Goal: Task Accomplishment & Management: Complete application form

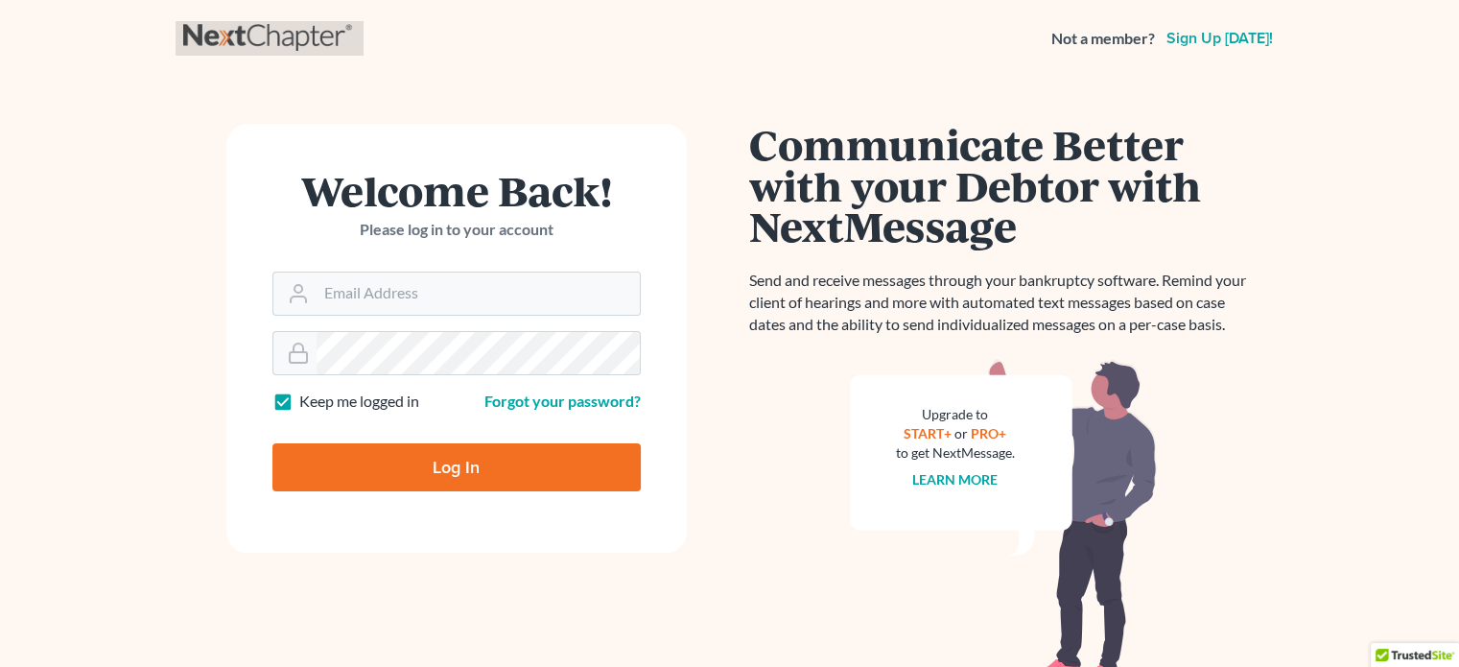
click at [242, 41] on link at bounding box center [269, 38] width 173 height 35
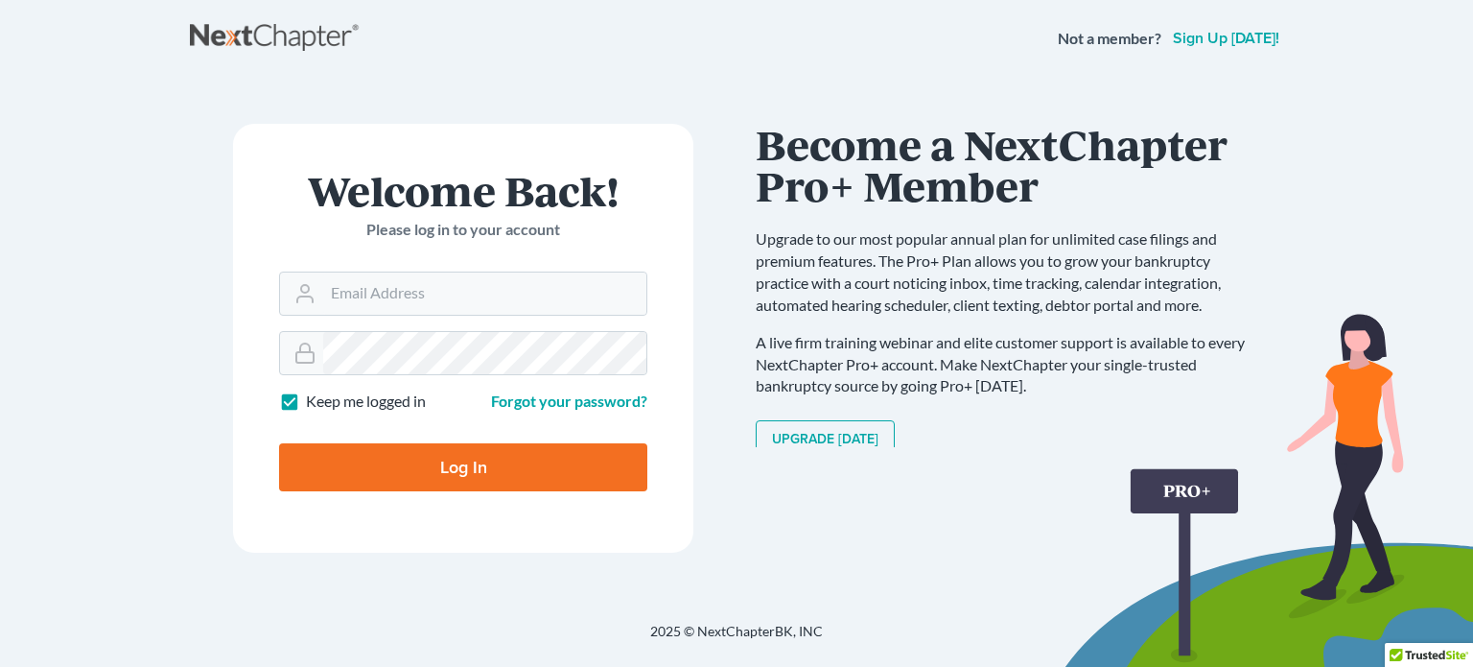
click at [771, 337] on div "Communicate Better with your Debtor with NextMessage Send and receive messages …" at bounding box center [1010, 285] width 508 height 323
click at [1224, 42] on link "Sign up today!" at bounding box center [1226, 38] width 114 height 15
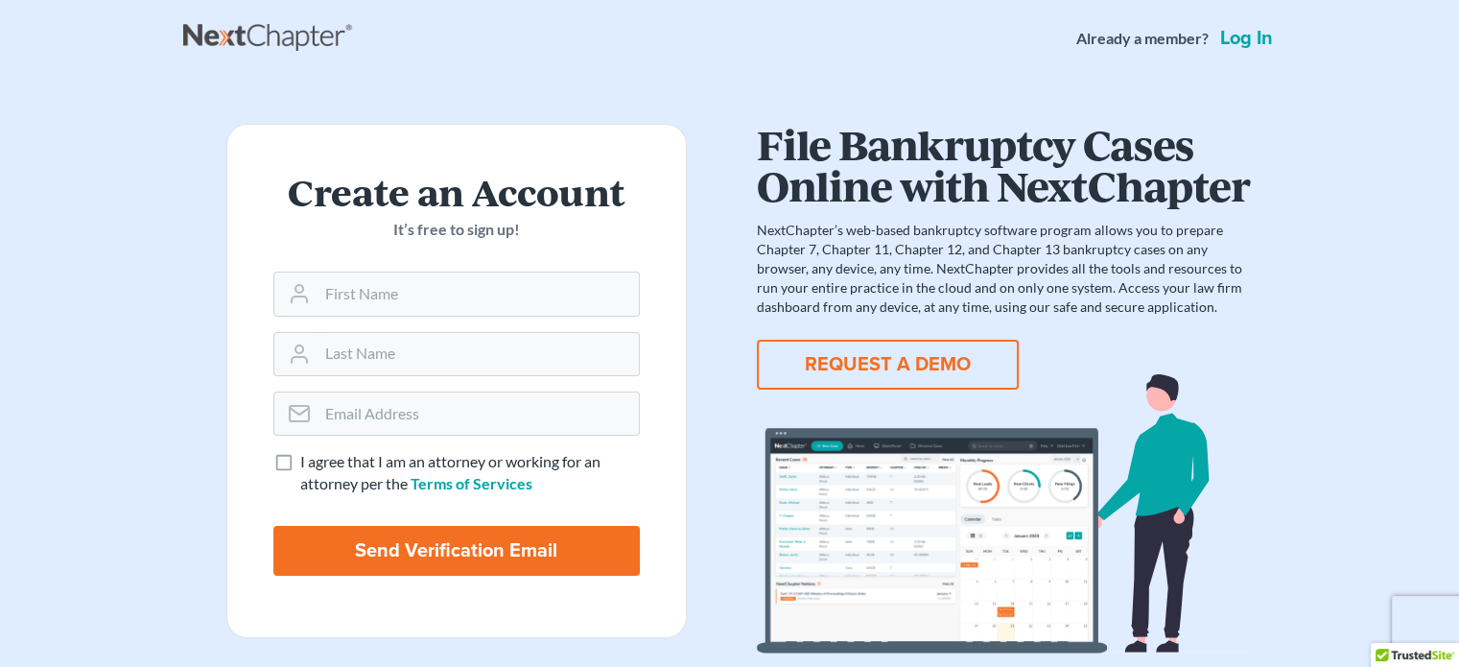
click at [854, 364] on button "REQUEST A DEMO" at bounding box center [888, 365] width 262 height 50
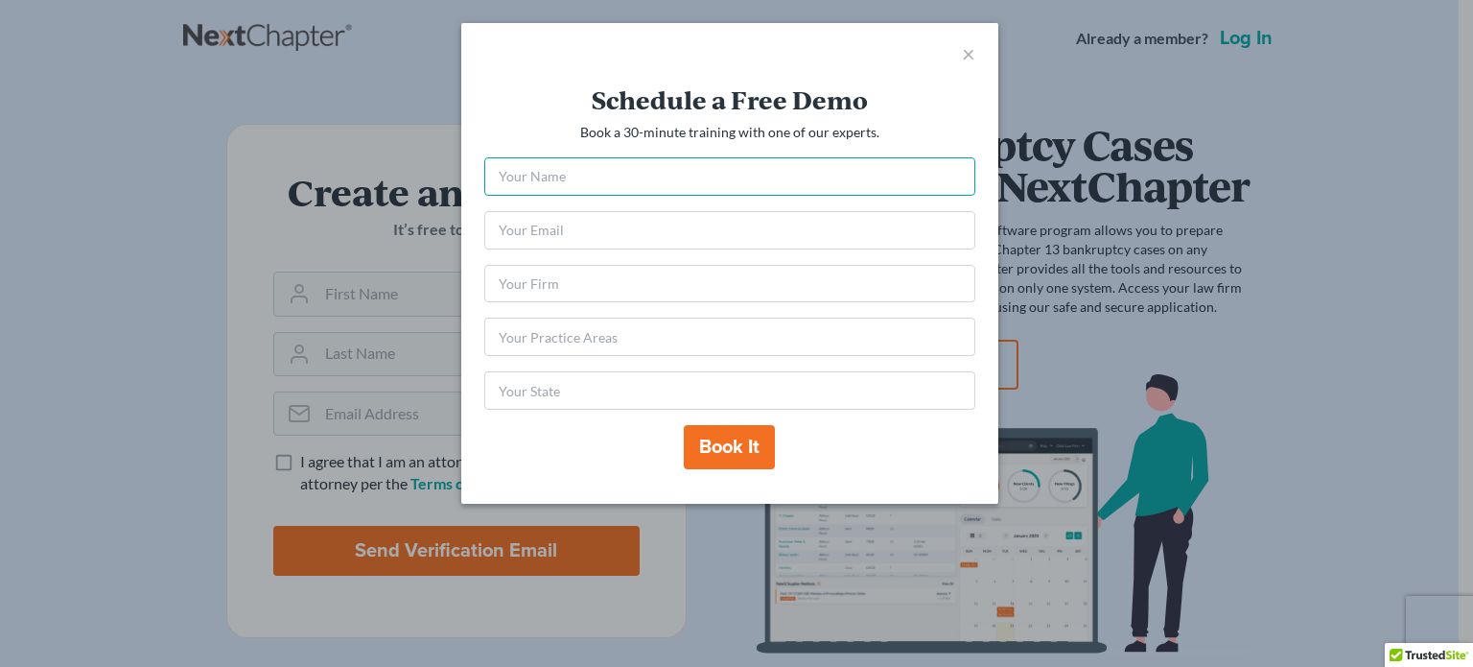
click at [632, 172] on input "text" at bounding box center [729, 176] width 491 height 38
type input "[PERSON_NAME] [PERSON_NAME]"
type input "[EMAIL_ADDRESS][DOMAIN_NAME]"
type input "R. Flay Cabiness II P.C./ The Bankruptcy Group"
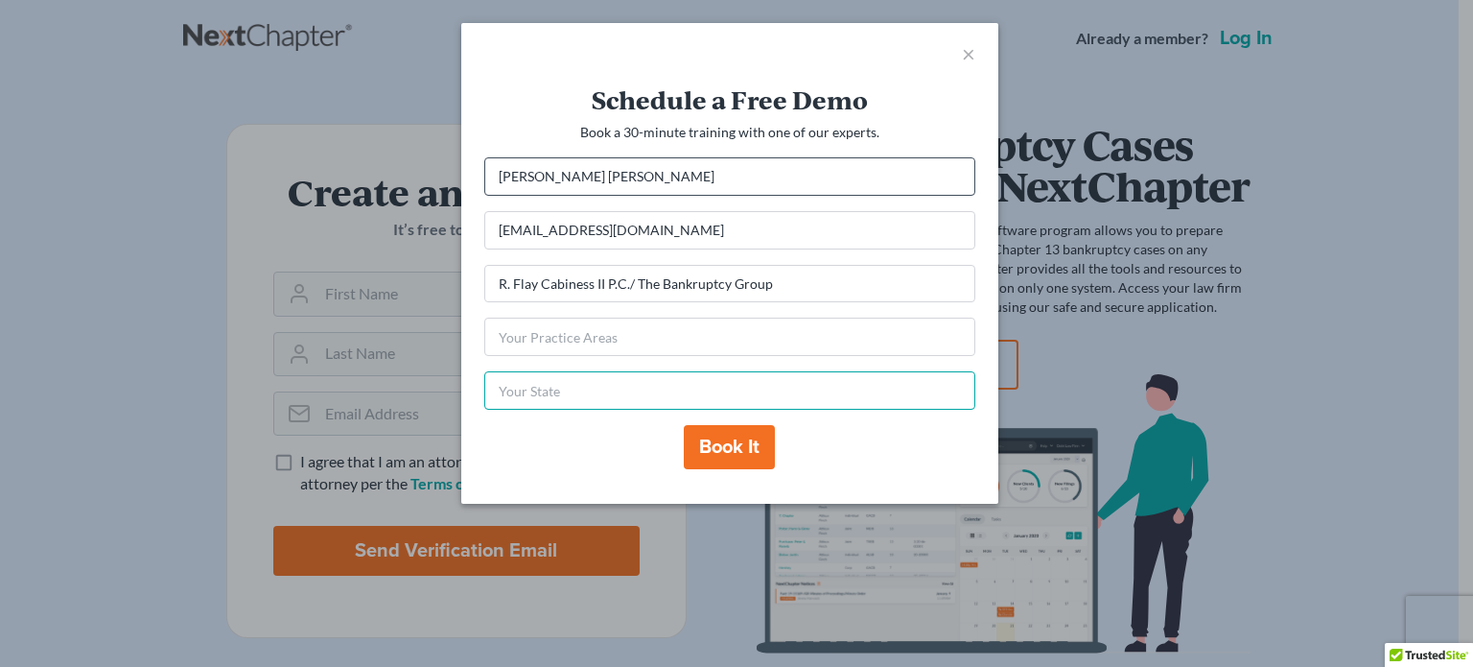
type input "GA"
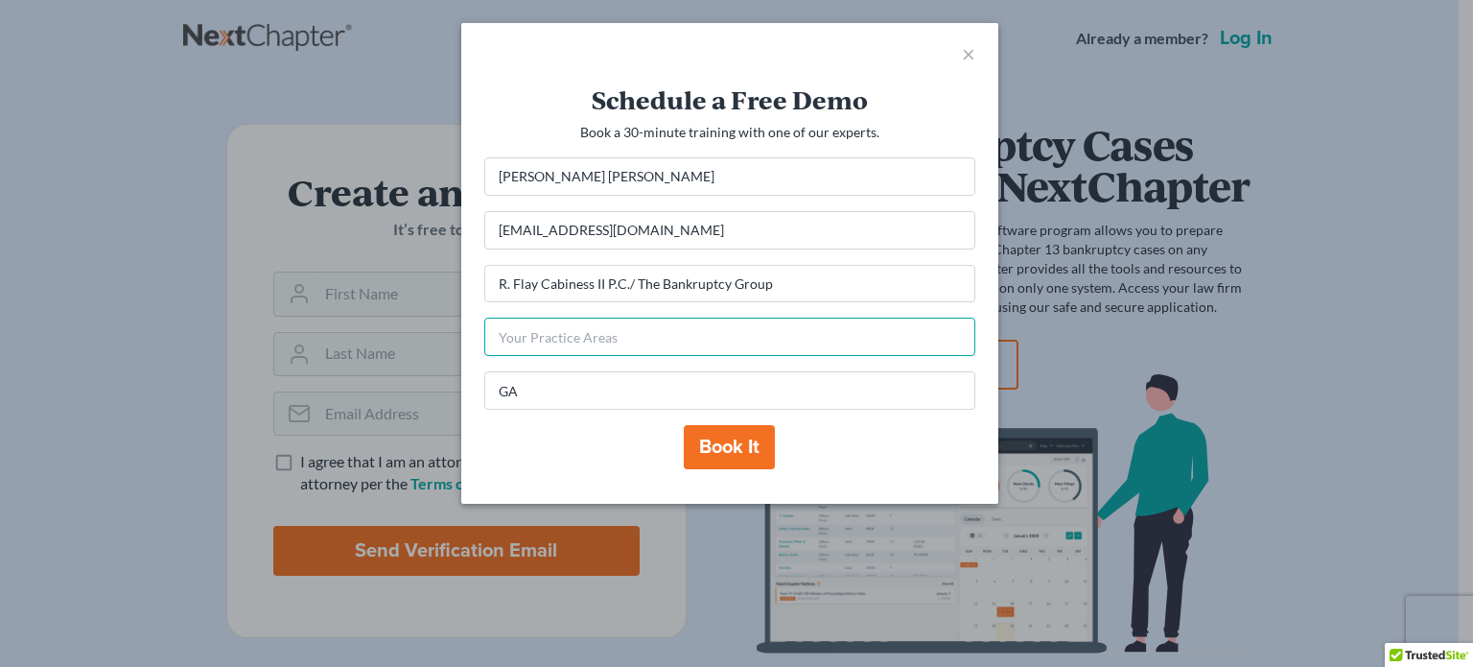
click at [560, 320] on input "text" at bounding box center [729, 336] width 491 height 38
click at [716, 442] on button "Book it" at bounding box center [729, 447] width 91 height 44
click at [596, 331] on input "text" at bounding box center [729, 336] width 491 height 38
type input "bankruptcy"
click at [710, 456] on button "Book it" at bounding box center [729, 447] width 91 height 44
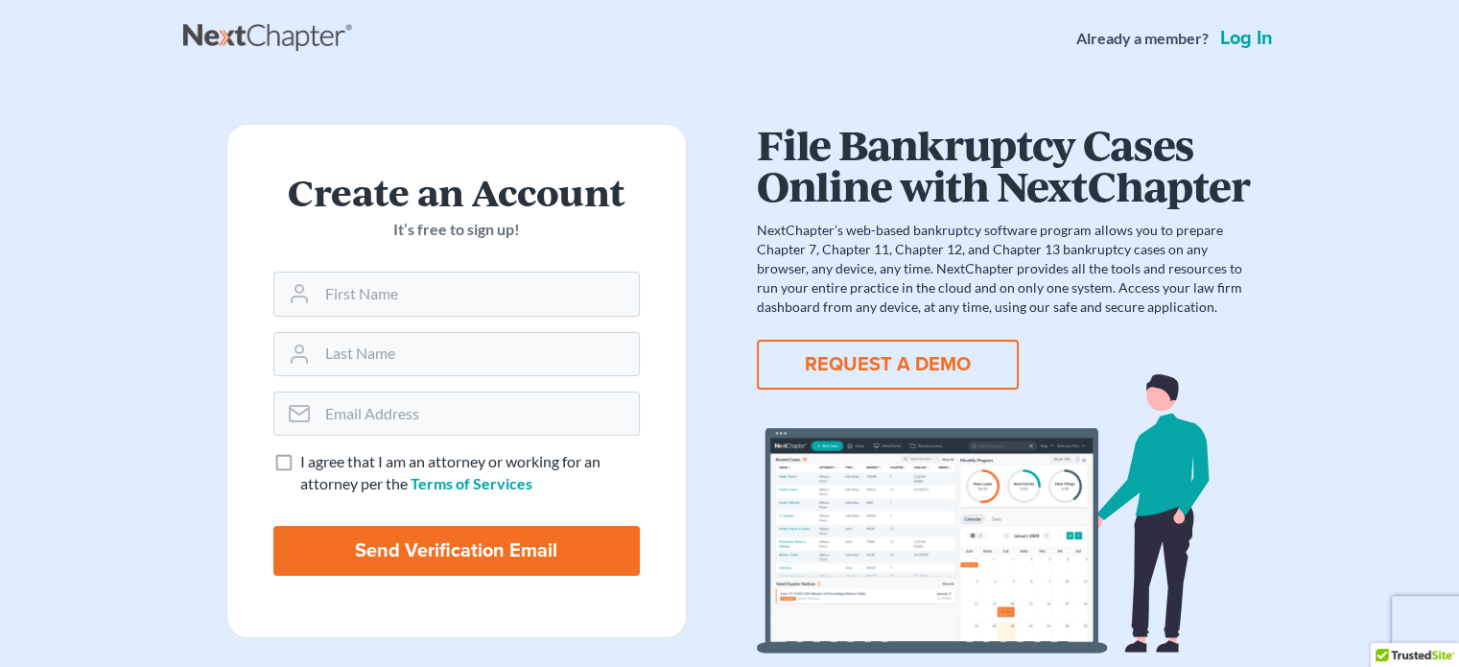
scroll to position [66, 0]
